Goal: Task Accomplishment & Management: Use online tool/utility

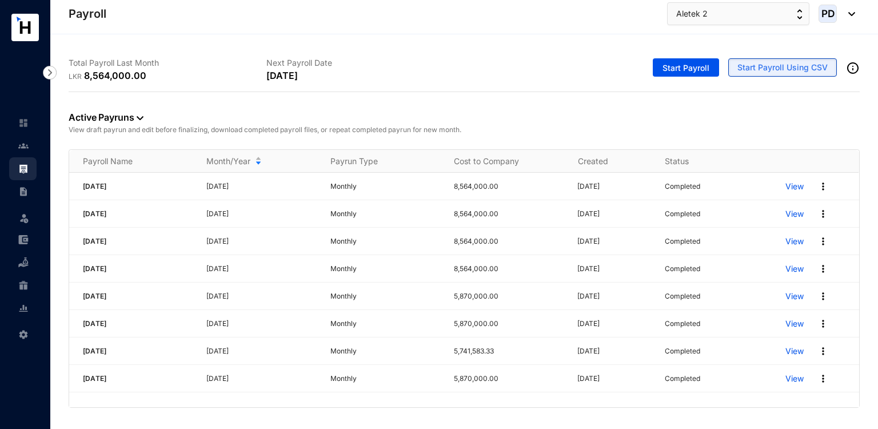
click at [762, 68] on span "Start Payroll Using CSV" at bounding box center [782, 67] width 90 height 11
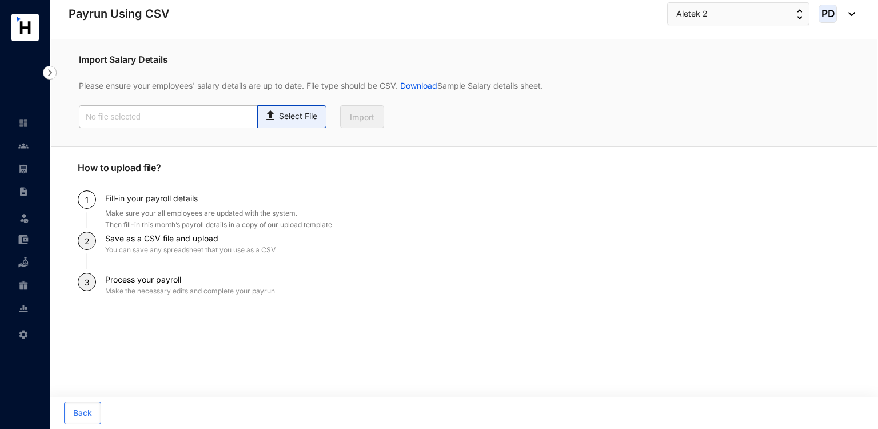
click at [310, 117] on p "Select File" at bounding box center [298, 116] width 38 height 12
click at [0, 0] on input "Select File" at bounding box center [0, 0] width 0 height 0
type input "Payroll Upload File - Directors.csv"
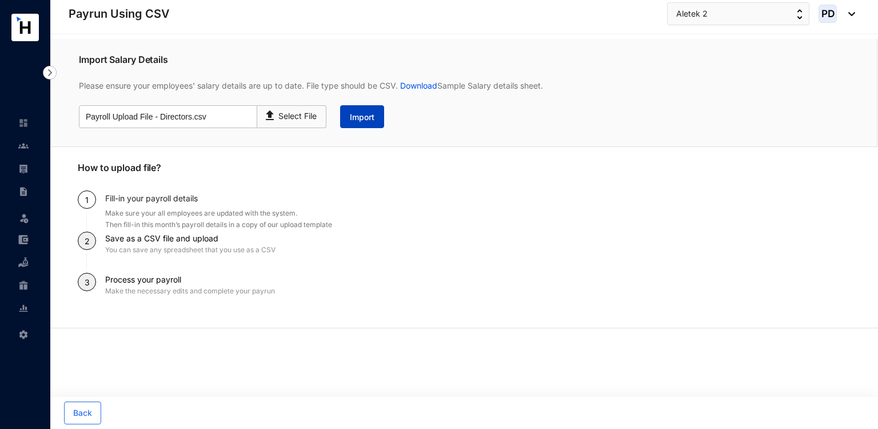
click at [373, 119] on span "Import" at bounding box center [362, 116] width 25 height 11
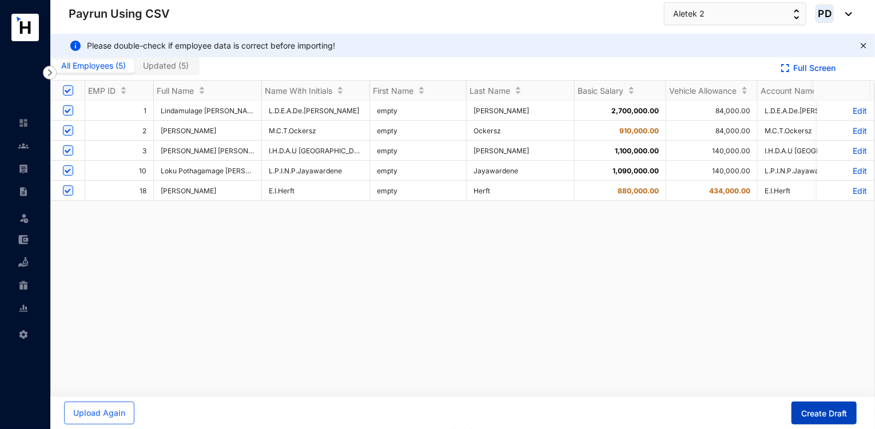
click at [819, 416] on span "Create Draft" at bounding box center [824, 413] width 46 height 11
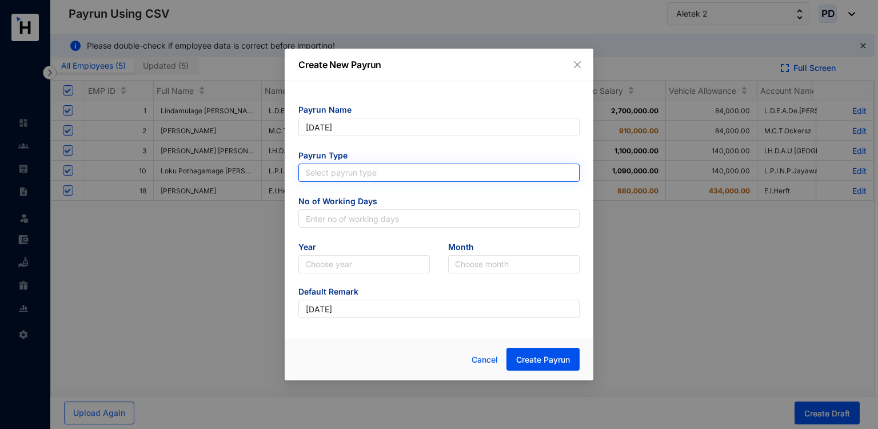
click at [378, 170] on input "search" at bounding box center [439, 172] width 268 height 17
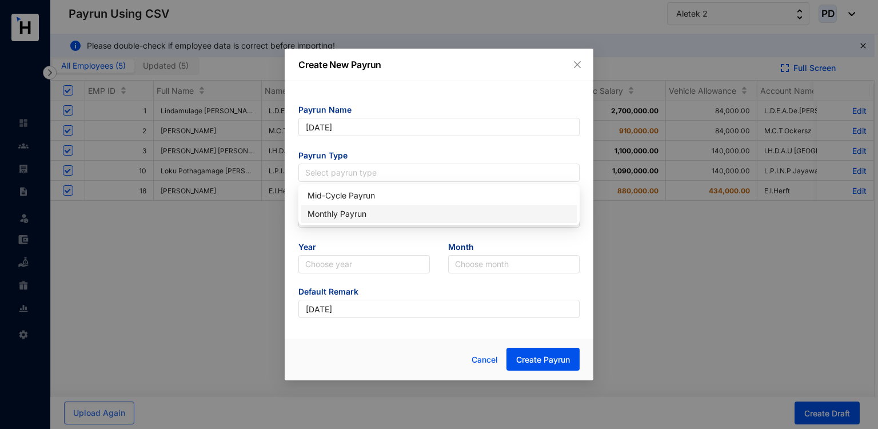
click at [345, 205] on div "Monthly Payrun" at bounding box center [439, 214] width 277 height 18
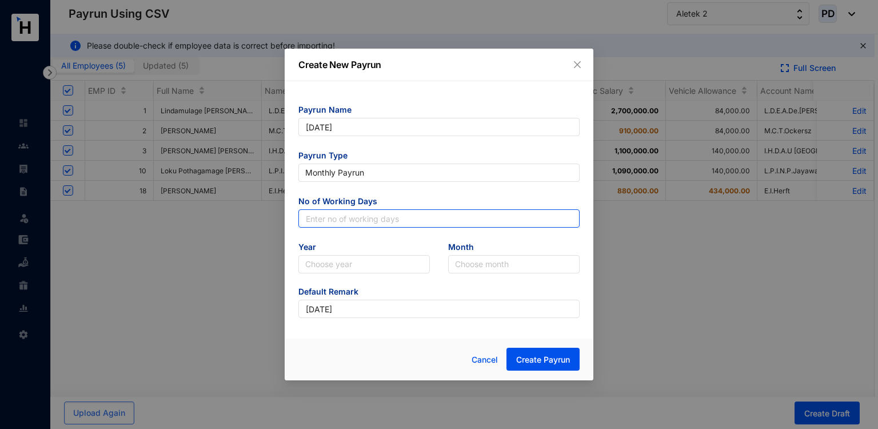
click at [398, 222] on input "text" at bounding box center [438, 218] width 281 height 18
type input "30"
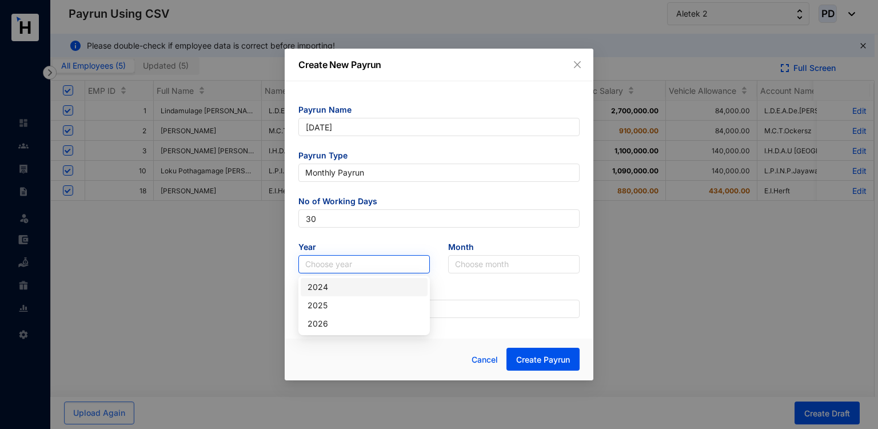
click at [316, 264] on input "search" at bounding box center [364, 264] width 118 height 17
click at [317, 294] on div "2024" at bounding box center [364, 287] width 127 height 18
click at [330, 268] on span "2024" at bounding box center [364, 264] width 118 height 17
click at [327, 302] on div "2025" at bounding box center [364, 305] width 113 height 13
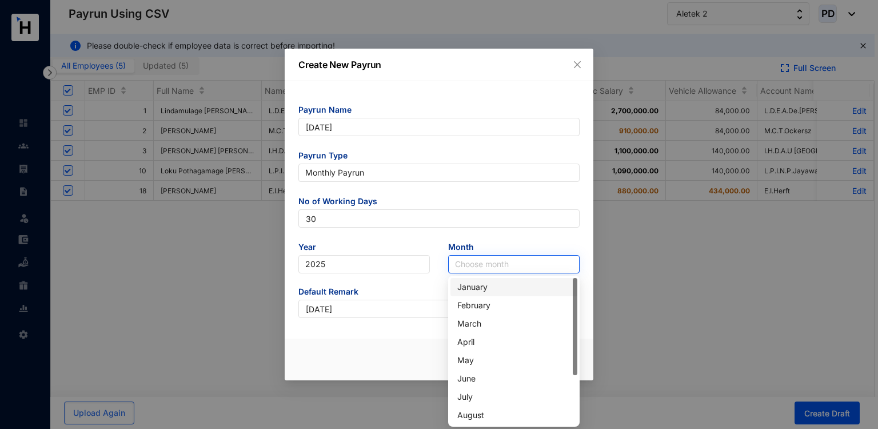
click at [493, 265] on input "search" at bounding box center [514, 264] width 118 height 17
click at [475, 417] on div "August" at bounding box center [513, 415] width 113 height 13
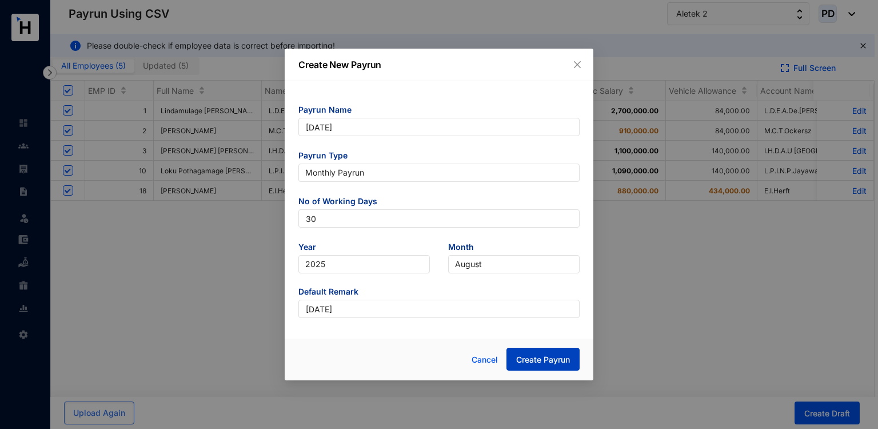
click at [534, 359] on span "Create Payrun" at bounding box center [543, 359] width 54 height 11
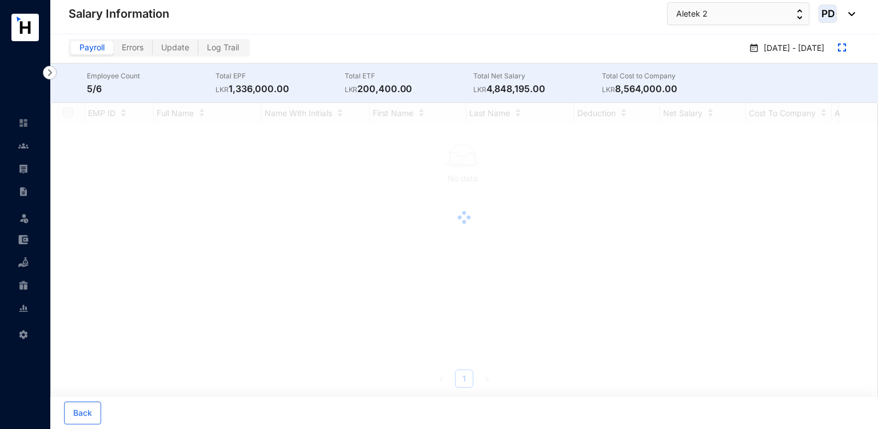
checkbox input "true"
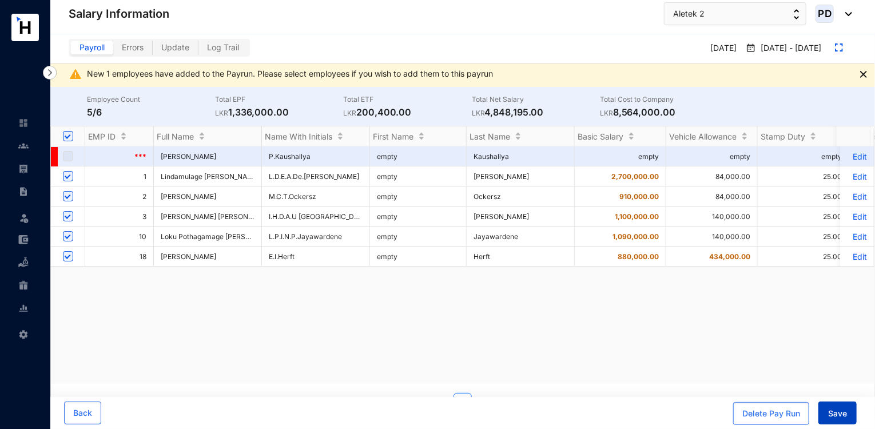
click at [837, 417] on span "Save" at bounding box center [837, 413] width 19 height 11
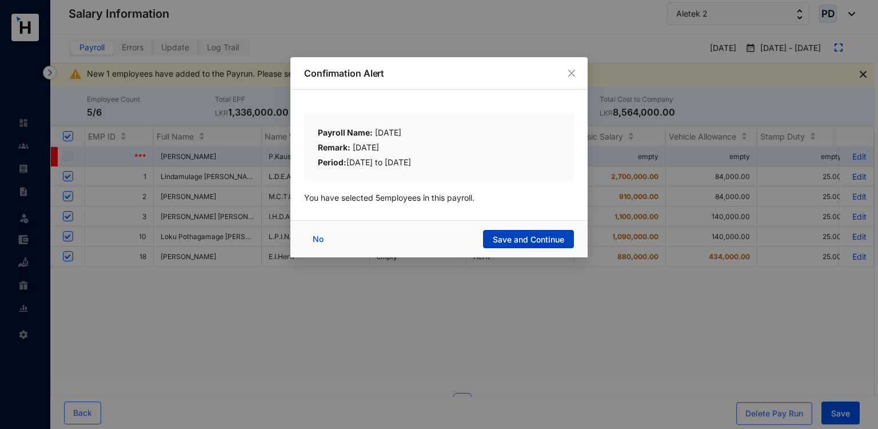
click at [554, 234] on span "Save and Continue" at bounding box center [528, 239] width 71 height 11
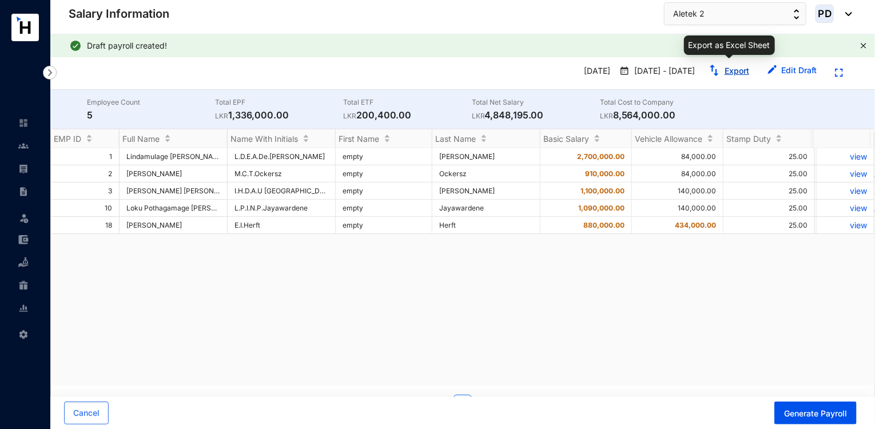
click at [740, 68] on link "Export" at bounding box center [736, 71] width 25 height 10
click at [681, 11] on span "Aletek 2" at bounding box center [688, 13] width 31 height 13
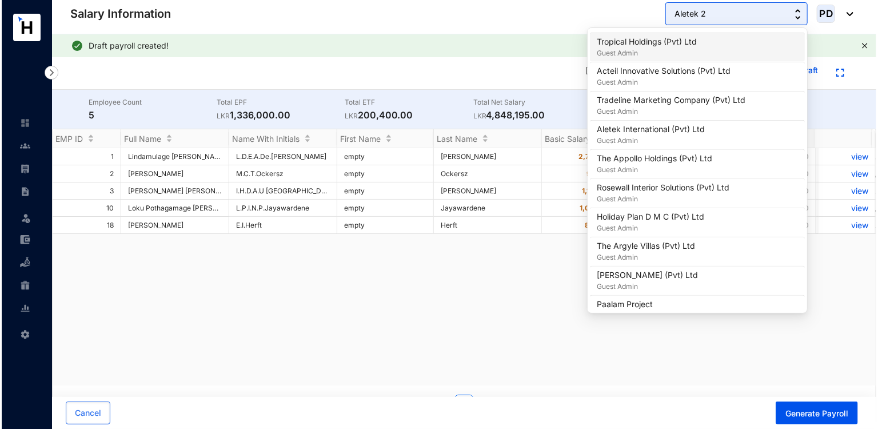
scroll to position [725, 0]
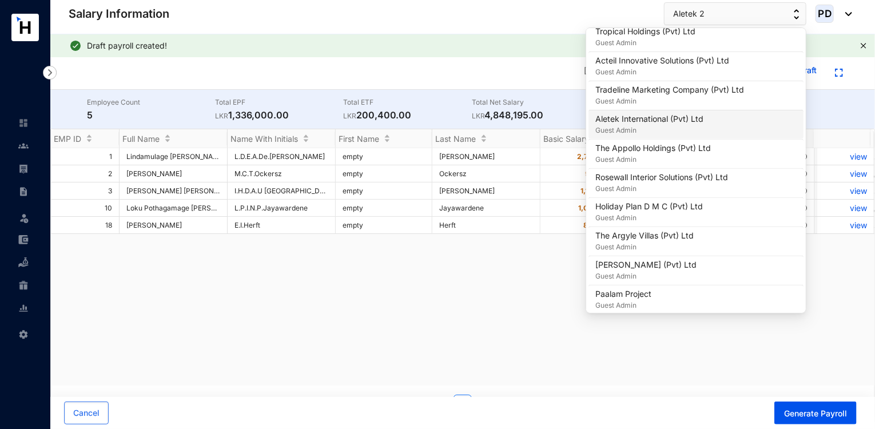
click at [620, 119] on p "Aletek International (Pvt) Ltd" at bounding box center [649, 118] width 108 height 11
